Goal: Manage account settings

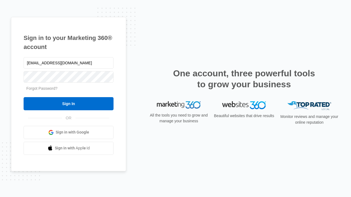
type input "[EMAIL_ADDRESS][DOMAIN_NAME]"
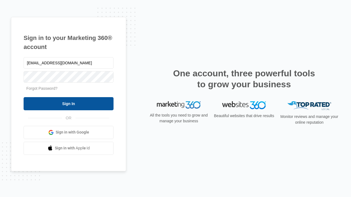
click at [69, 104] on input "Sign In" at bounding box center [69, 103] width 90 height 13
